Goal: Task Accomplishment & Management: Use online tool/utility

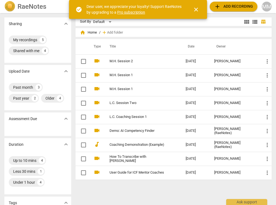
click at [191, 97] on td "[DATE]" at bounding box center [195, 103] width 28 height 14
click at [191, 0] on html "RaeNotes search help add Add recording MM Sharing expand_more My recordings 5 S…" at bounding box center [138, 0] width 276 height 0
click at [221, 5] on span "add Add recording" at bounding box center [233, 6] width 39 height 7
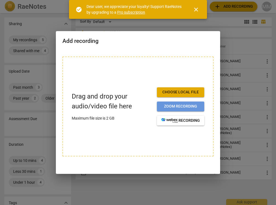
click at [176, 103] on button "Zoom recording" at bounding box center [180, 107] width 47 height 10
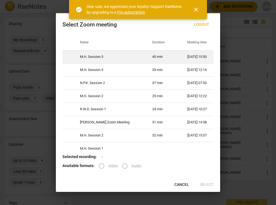
click at [122, 53] on td "M.H. Session 3" at bounding box center [109, 56] width 72 height 13
radio input "true"
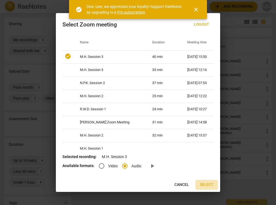
click at [206, 184] on span "Select" at bounding box center [207, 184] width 14 height 5
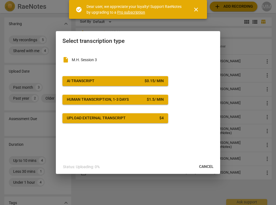
click at [158, 78] on button "AI Transcript $ 0.15 / min" at bounding box center [115, 81] width 106 height 10
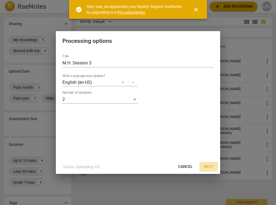
click at [207, 165] on span "Next" at bounding box center [208, 166] width 10 height 5
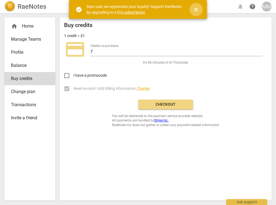
click at [197, 8] on span "close" at bounding box center [196, 9] width 7 height 7
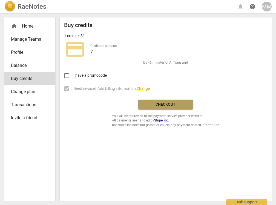
click at [168, 102] on span "Checkout" at bounding box center [165, 104] width 46 height 5
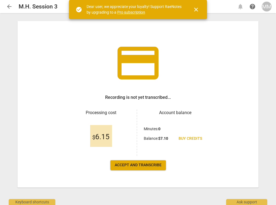
scroll to position [10, 0]
click at [151, 165] on span "Accept and transcribe" at bounding box center [138, 165] width 47 height 5
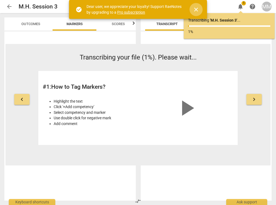
click at [195, 10] on span "close" at bounding box center [196, 9] width 7 height 7
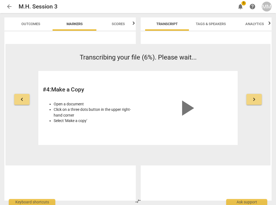
scroll to position [0, 0]
click at [239, 6] on span "notifications" at bounding box center [240, 6] width 7 height 7
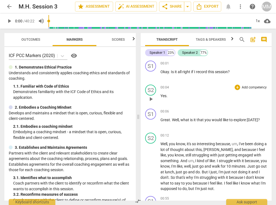
click at [230, 87] on div "00:04 + Add competency keyboard_arrow_right" at bounding box center [213, 87] width 107 height 5
click at [97, 73] on p "Understands and consistently applies coaching ethics and standards of coaching." at bounding box center [70, 75] width 123 height 11
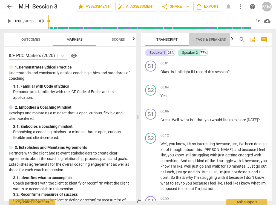
click at [210, 39] on span "Tags & Speakers" at bounding box center [211, 39] width 30 height 4
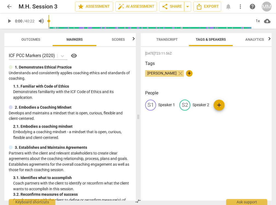
click at [10, 21] on span "play_arrow" at bounding box center [9, 21] width 7 height 7
click at [10, 21] on span "pause" at bounding box center [9, 21] width 7 height 7
type input "6"
click at [169, 103] on p "Speaker 1" at bounding box center [166, 105] width 17 height 6
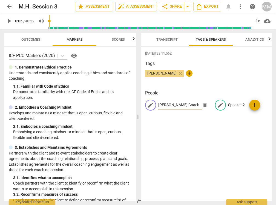
type input "Meg Moody Coach"
click at [229, 105] on p "Speaker 2" at bounding box center [236, 105] width 17 height 6
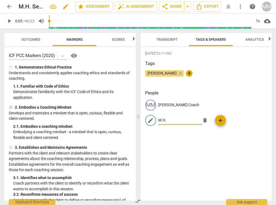
type input "M.H."
click at [33, 6] on h2 "M.H. Session 3" at bounding box center [32, 6] width 27 height 7
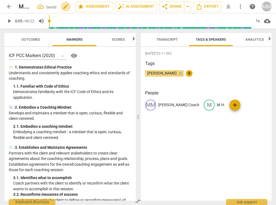
click at [65, 6] on span "edit" at bounding box center [65, 6] width 7 height 7
click at [24, 6] on input "M.H. Session 3" at bounding box center [35, 6] width 32 height 10
type input "M.H. (M) Session 3"
click at [54, 5] on span "done" at bounding box center [56, 6] width 7 height 7
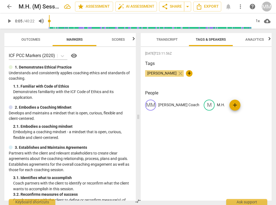
click at [162, 38] on span "Transcript" at bounding box center [166, 39] width 21 height 4
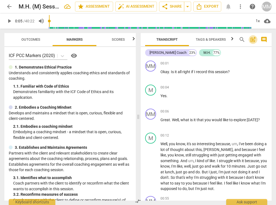
click at [252, 39] on span "post_add" at bounding box center [252, 39] width 7 height 7
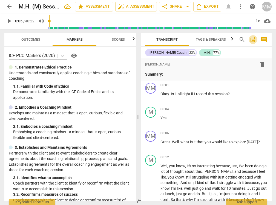
click at [252, 39] on span "post_add" at bounding box center [252, 39] width 7 height 7
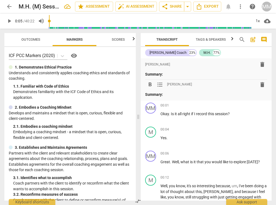
click at [252, 39] on span "post_add" at bounding box center [252, 39] width 7 height 7
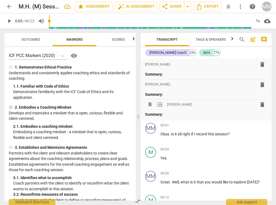
click at [260, 104] on span "delete" at bounding box center [262, 104] width 7 height 7
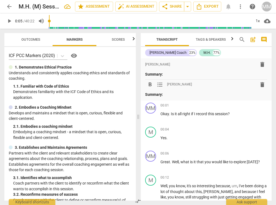
click at [259, 84] on span "delete" at bounding box center [262, 84] width 7 height 7
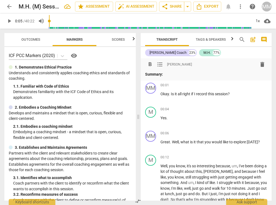
click at [261, 66] on span "delete" at bounding box center [262, 64] width 7 height 7
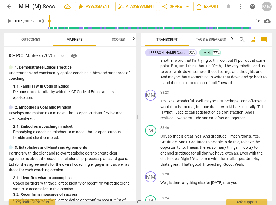
scroll to position [3853, 0]
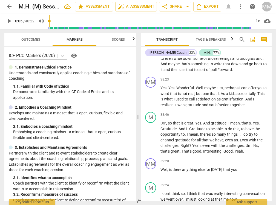
click at [25, 39] on span "Outcomes" at bounding box center [30, 39] width 19 height 4
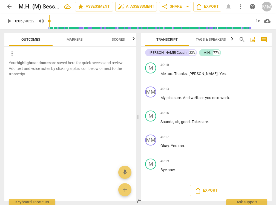
scroll to position [0, 0]
click at [202, 190] on span "Export" at bounding box center [205, 191] width 23 height 7
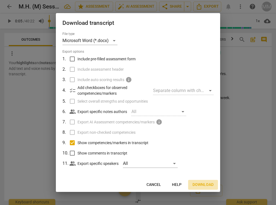
click at [197, 183] on span "Download" at bounding box center [202, 184] width 21 height 5
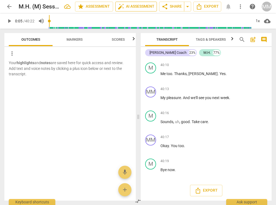
click at [136, 5] on span "auto_fix_high AI Assessment" at bounding box center [136, 6] width 37 height 7
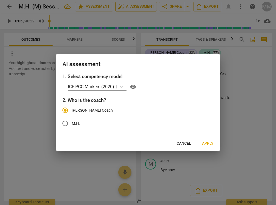
click at [136, 5] on div at bounding box center [138, 102] width 276 height 205
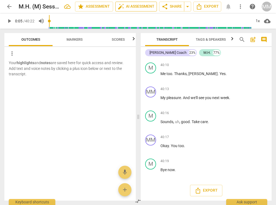
click at [136, 5] on span "auto_fix_high AI Assessment" at bounding box center [136, 6] width 37 height 7
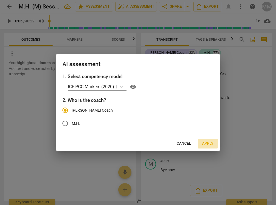
click at [205, 141] on span "Apply" at bounding box center [207, 143] width 11 height 5
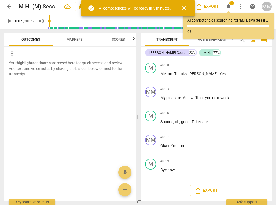
click at [184, 7] on span "close" at bounding box center [183, 8] width 7 height 7
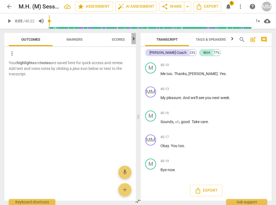
click at [133, 40] on icon "button" at bounding box center [134, 38] width 2 height 3
click at [133, 40] on div at bounding box center [133, 38] width 4 height 11
click at [188, 43] on span "Transcript" at bounding box center [167, 39] width 44 height 7
click at [209, 42] on span "Tags & Speakers" at bounding box center [210, 39] width 43 height 7
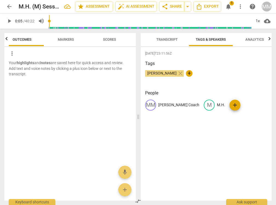
click at [250, 38] on span "Analytics" at bounding box center [254, 39] width 19 height 4
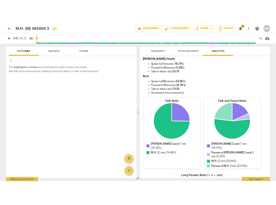
scroll to position [3, 0]
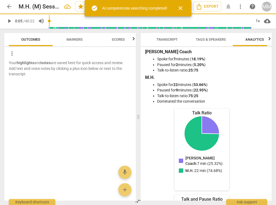
type input "6"
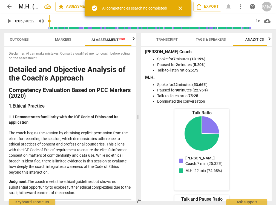
scroll to position [0, 12]
click at [179, 10] on span "close" at bounding box center [180, 8] width 7 height 7
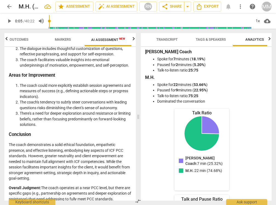
scroll to position [0, 0]
click at [77, 187] on p "Overall Judgment: The coach operates at a near PCC level, but there are specifi…" at bounding box center [70, 193] width 123 height 17
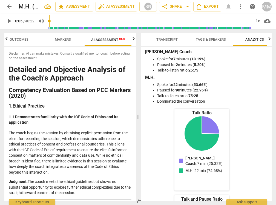
drag, startPoint x: 30, startPoint y: 194, endPoint x: 6, endPoint y: 69, distance: 127.6
click at [6, 69] on div "Disclaimer: AI can make mistakes. Consult a qualified mentor coach before actin…" at bounding box center [69, 124] width 131 height 154
copy div "Detailed and Objective Analysis of the Coach's Approach Competency Evaluation B…"
click at [17, 37] on span "Outcomes" at bounding box center [19, 39] width 19 height 4
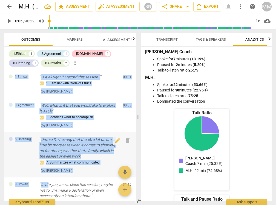
drag, startPoint x: 8, startPoint y: 72, endPoint x: 45, endPoint y: 174, distance: 108.1
click at [45, 175] on div "1.Ethical Is it all right if I record this session? 1. Familiar with Code of Et…" at bounding box center [69, 135] width 131 height 131
click at [6, 49] on div "1.Ethical 1 3.Agreement 1 4.Trust 1 6.Listening 1 8.Growths 2 more_vert 1.Ethic…" at bounding box center [69, 124] width 131 height 154
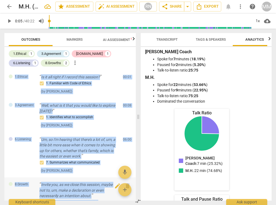
drag, startPoint x: 6, startPoint y: 49, endPoint x: 98, endPoint y: 200, distance: 176.9
click at [98, 200] on div "1.Ethical 1 3.Agreement 1 4.Trust 1 6.Listening 1 8.Growths 2 more_vert 1.Ethic…" at bounding box center [69, 124] width 131 height 154
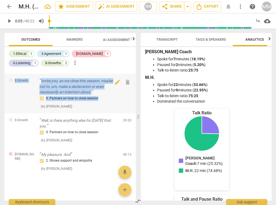
scroll to position [104, 0]
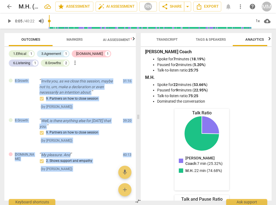
copy div "1.Ethical Is it all right if I record this session? 1. Familiar with Code of Et…"
